Goal: Information Seeking & Learning: Compare options

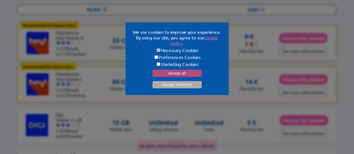
click at [187, 71] on button "Accept all" at bounding box center [176, 73] width 49 height 7
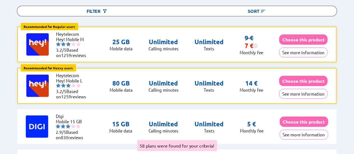
scroll to position [76, 0]
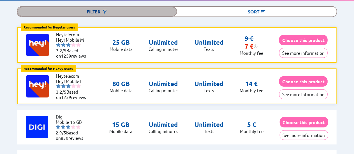
click at [101, 7] on div "Filter" at bounding box center [97, 12] width 160 height 10
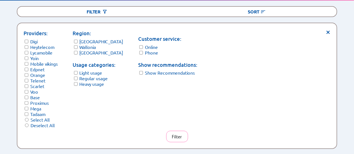
click at [89, 44] on label "Wallonia" at bounding box center [88, 47] width 17 height 6
click at [90, 50] on label "[GEOGRAPHIC_DATA]" at bounding box center [102, 53] width 44 height 6
click at [94, 70] on label "Light usage" at bounding box center [91, 73] width 23 height 6
click at [90, 71] on label "Light usage" at bounding box center [91, 73] width 23 height 6
click at [89, 71] on label "Light usage" at bounding box center [91, 73] width 23 height 6
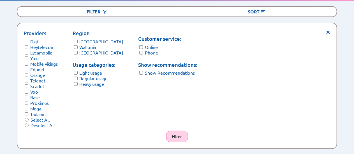
click at [181, 137] on button "Filter" at bounding box center [177, 136] width 22 height 11
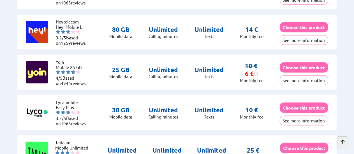
scroll to position [344, 0]
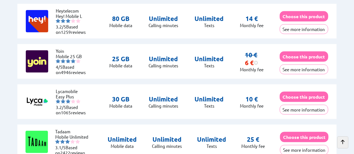
click at [201, 101] on p "Unlimited" at bounding box center [208, 99] width 29 height 8
click at [297, 105] on button "See more information" at bounding box center [303, 110] width 48 height 10
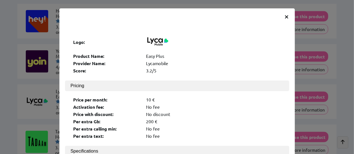
click at [285, 14] on span "×" at bounding box center [286, 16] width 5 height 10
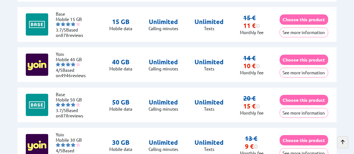
scroll to position [574, 0]
